Goal: Task Accomplishment & Management: Manage account settings

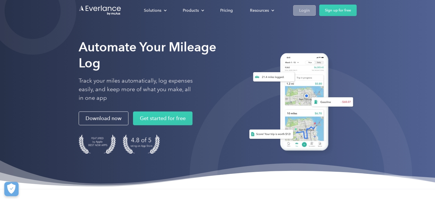
click at [297, 11] on link "Login" at bounding box center [304, 10] width 23 height 11
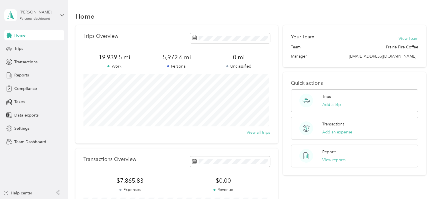
click at [45, 14] on div "Terry Herr" at bounding box center [38, 12] width 36 height 6
click at [31, 45] on div "Team dashboard" at bounding box center [24, 46] width 31 height 6
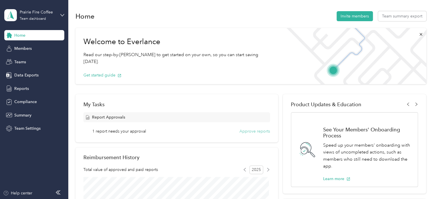
click at [251, 131] on button "Approve reports" at bounding box center [255, 131] width 31 height 6
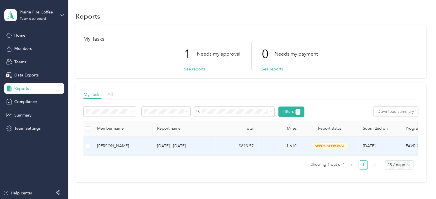
click at [114, 144] on div "Scott Allen" at bounding box center [122, 146] width 51 height 6
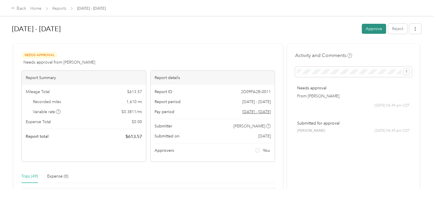
click at [369, 29] on button "Approve" at bounding box center [374, 29] width 24 height 10
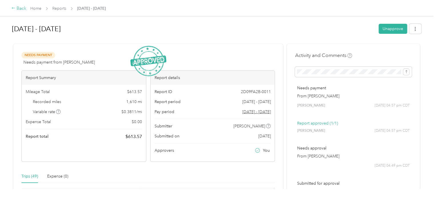
click at [13, 7] on icon at bounding box center [13, 8] width 4 height 4
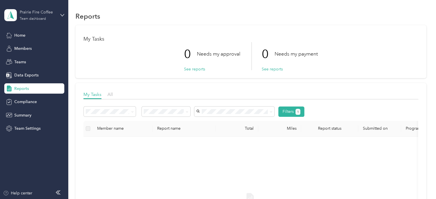
click at [45, 16] on div "Prairie Fire Coffee Team dashboard" at bounding box center [38, 14] width 36 height 11
click at [31, 45] on div "Team dashboard" at bounding box center [24, 47] width 31 height 6
